Goal: Transaction & Acquisition: Purchase product/service

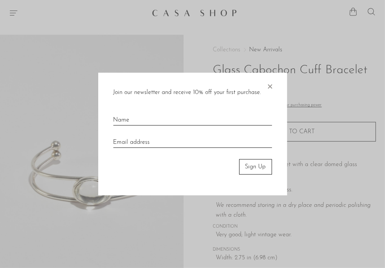
click at [271, 86] on span "×" at bounding box center [270, 85] width 8 height 24
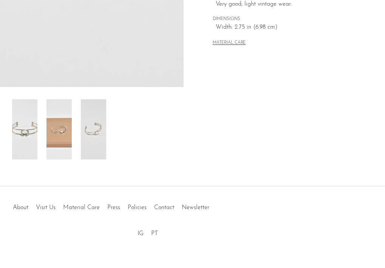
scroll to position [238, 0]
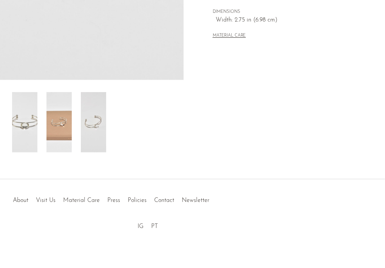
click at [54, 119] on img at bounding box center [58, 122] width 25 height 60
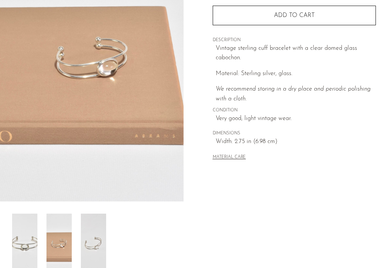
scroll to position [125, 0]
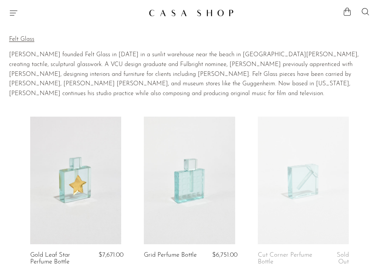
click at [237, 75] on p "Jeffrey M. Andrews founded Felt Glass in 1990 in a sunlit warehouse near the be…" at bounding box center [189, 74] width 361 height 48
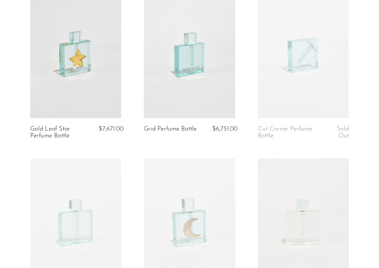
scroll to position [113, 0]
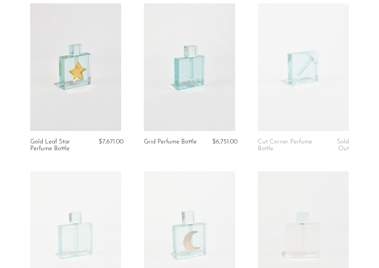
click at [292, 109] on link at bounding box center [303, 67] width 91 height 128
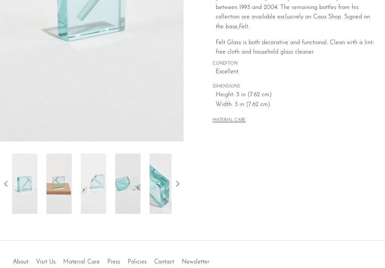
scroll to position [238, 0]
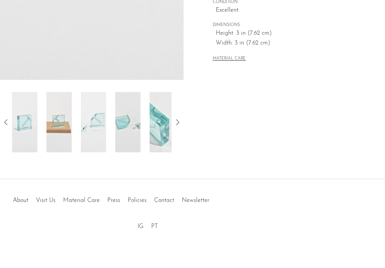
click at [62, 130] on img at bounding box center [58, 122] width 25 height 60
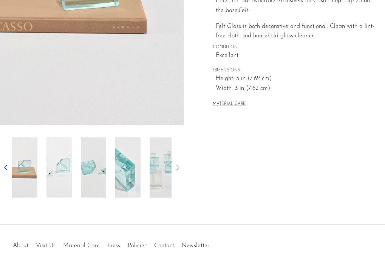
scroll to position [200, 0]
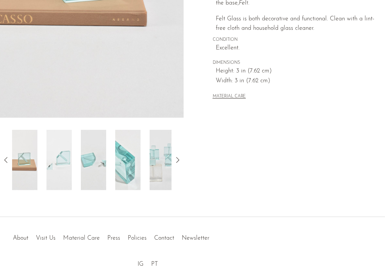
click at [161, 170] on img at bounding box center [162, 160] width 25 height 60
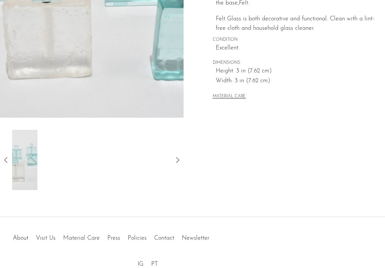
click at [8, 159] on icon at bounding box center [6, 160] width 9 height 9
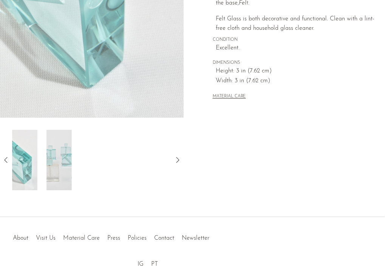
click at [34, 161] on img at bounding box center [24, 160] width 25 height 60
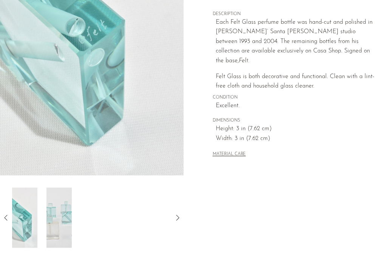
scroll to position [238, 0]
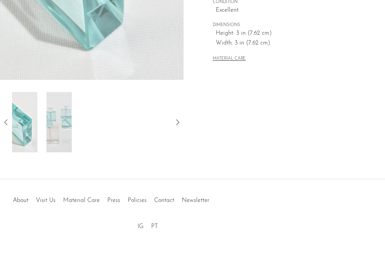
click at [7, 124] on icon at bounding box center [6, 122] width 9 height 9
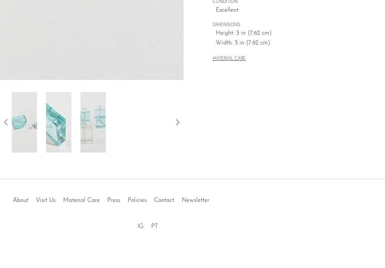
click at [7, 124] on icon at bounding box center [6, 122] width 9 height 9
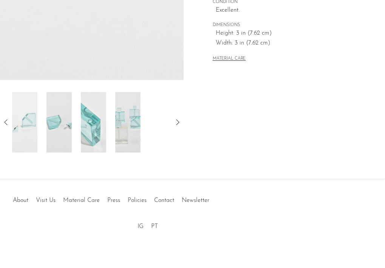
click at [57, 119] on img at bounding box center [58, 122] width 25 height 60
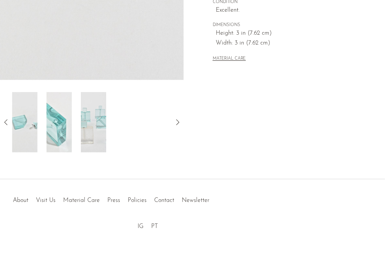
click at [8, 126] on icon at bounding box center [6, 122] width 9 height 9
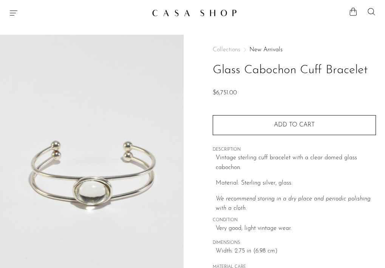
scroll to position [125, 0]
